Goal: Contribute content: Contribute content

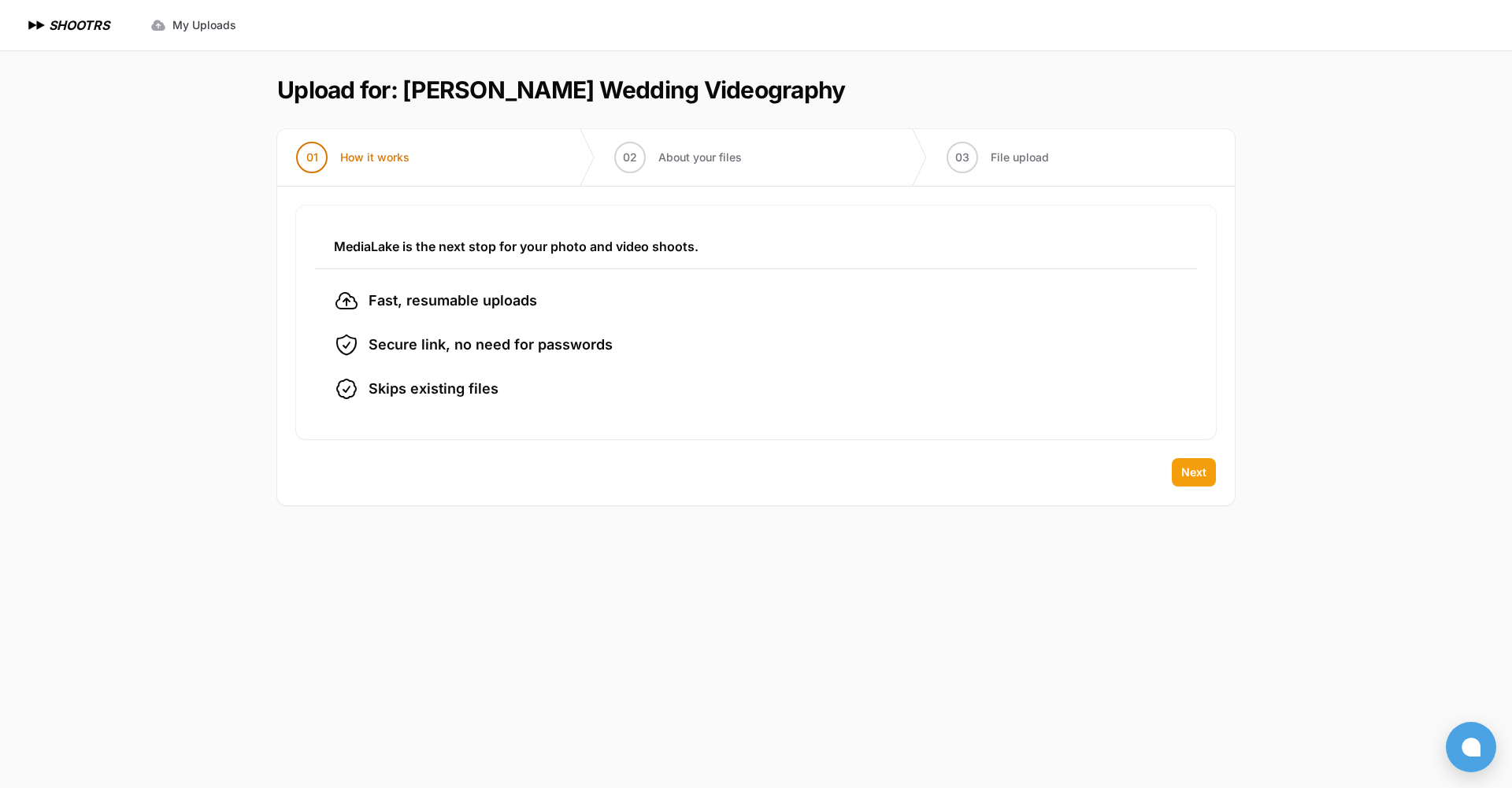
click at [1195, 472] on span "Next" at bounding box center [1195, 472] width 25 height 15
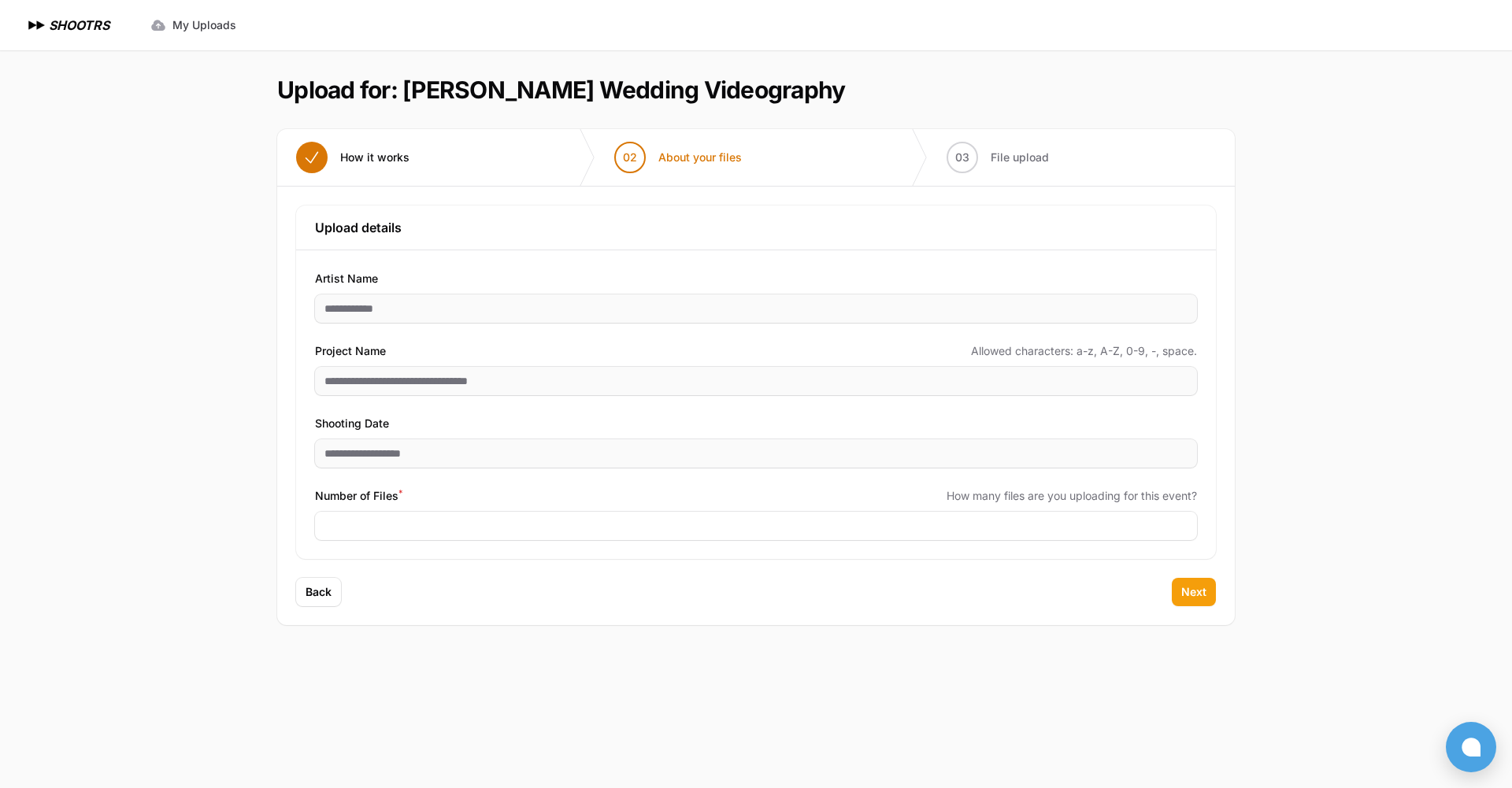
click at [1188, 598] on span "Next" at bounding box center [1195, 591] width 25 height 15
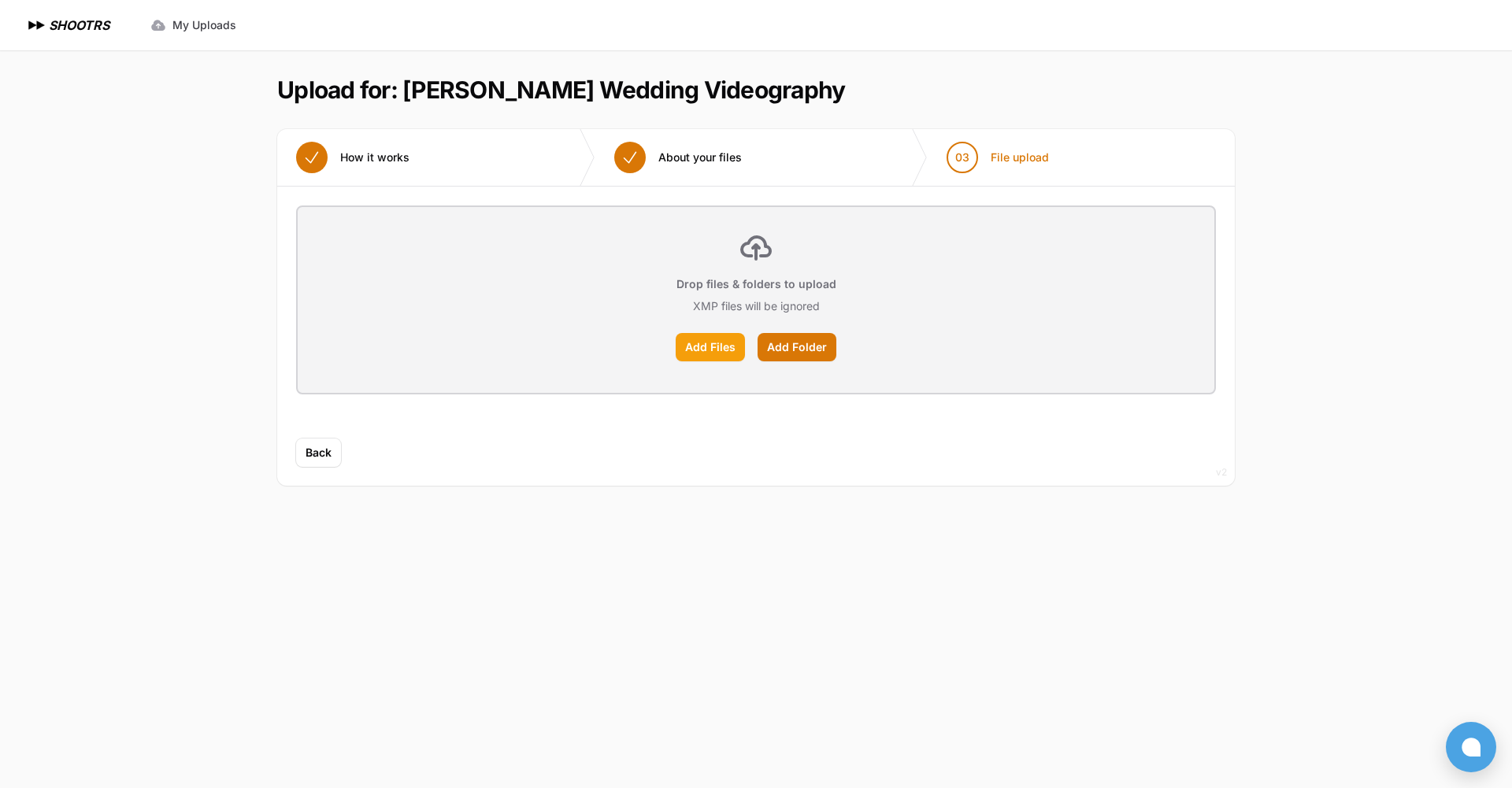
click at [698, 359] on label "Add Files" at bounding box center [710, 346] width 69 height 28
click at [0, 0] on input "Add Files" at bounding box center [0, 0] width 0 height 0
click at [1475, 33] on icon "button" at bounding box center [1478, 33] width 15 height 15
click at [698, 346] on label "Add Files" at bounding box center [710, 346] width 69 height 28
click at [0, 0] on input "Add Files" at bounding box center [0, 0] width 0 height 0
